Goal: Download file/media

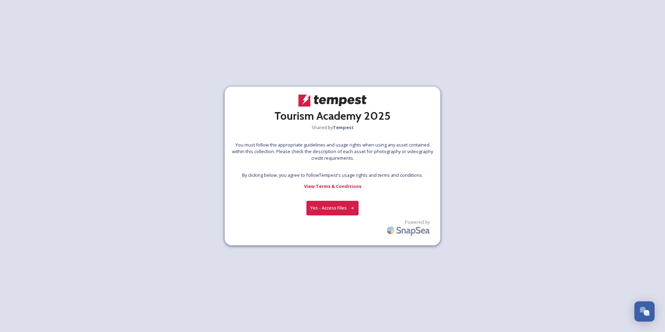
click at [345, 209] on button "Yes - Access Files" at bounding box center [332, 208] width 52 height 14
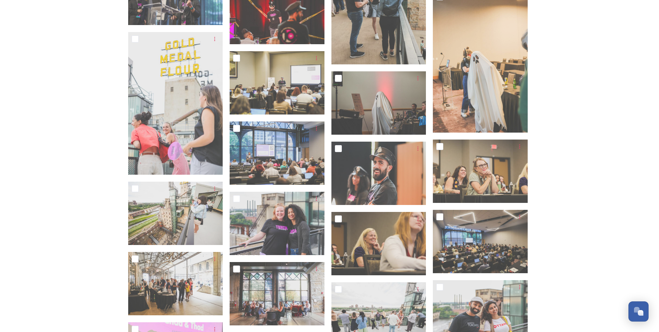
scroll to position [1252, 0]
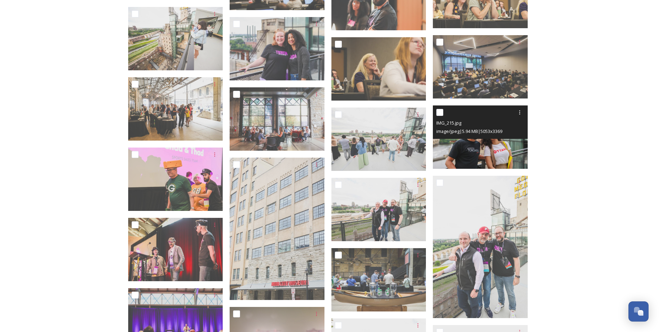
click at [518, 152] on img at bounding box center [480, 136] width 95 height 63
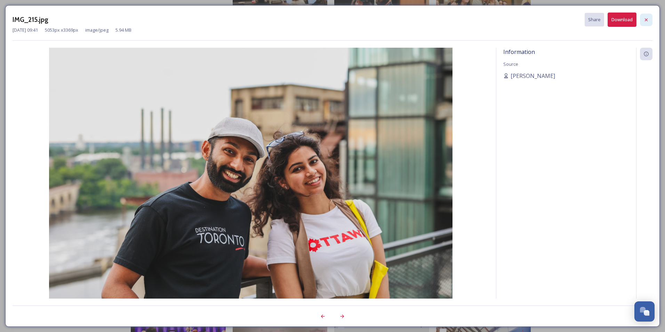
click at [649, 18] on div at bounding box center [646, 20] width 13 height 13
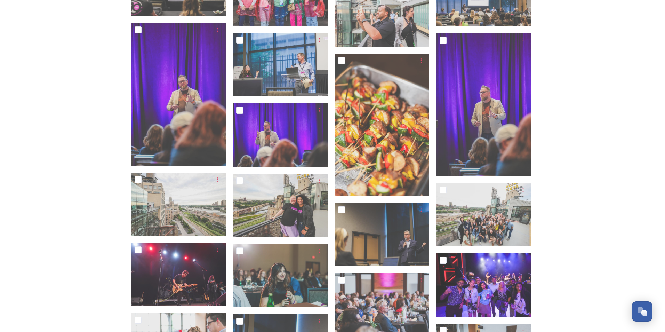
scroll to position [2468, 0]
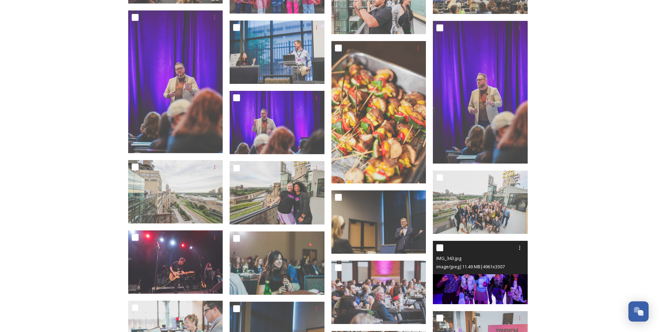
click at [500, 282] on img at bounding box center [480, 272] width 95 height 63
